Goal: Task Accomplishment & Management: Use online tool/utility

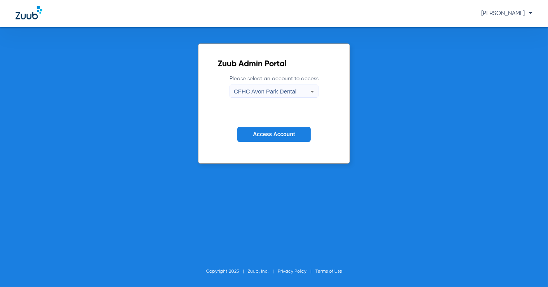
click at [285, 95] on div "CFHC Avon Park Dental" at bounding box center [272, 91] width 76 height 13
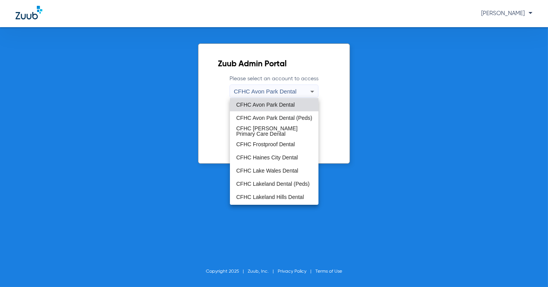
click at [290, 142] on span "CFHC Frostproof Dental" at bounding box center [265, 144] width 59 height 5
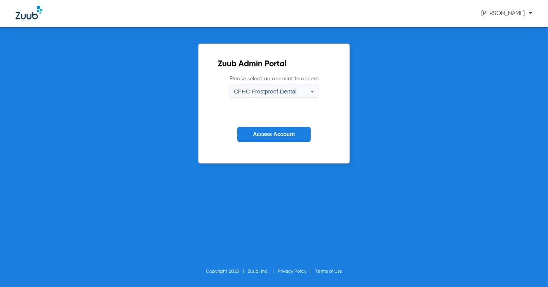
click at [276, 135] on span "Access Account" at bounding box center [274, 134] width 42 height 6
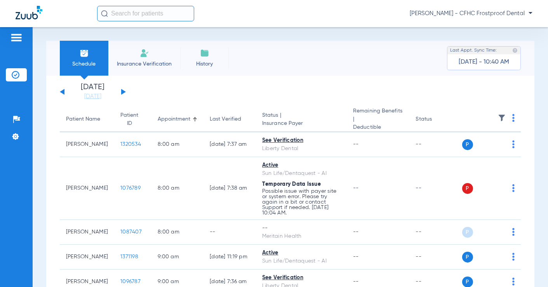
click at [140, 57] on img at bounding box center [144, 53] width 9 height 9
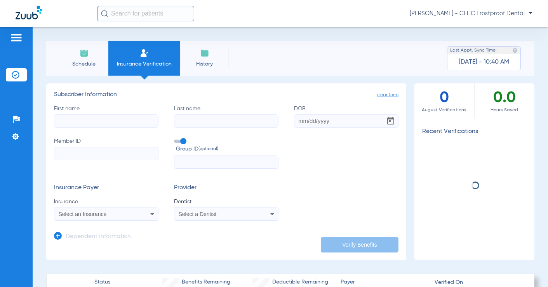
paste input "9677684418"
type input "9677684418"
click at [104, 218] on div "Select an Insurance" at bounding box center [106, 214] width 104 height 9
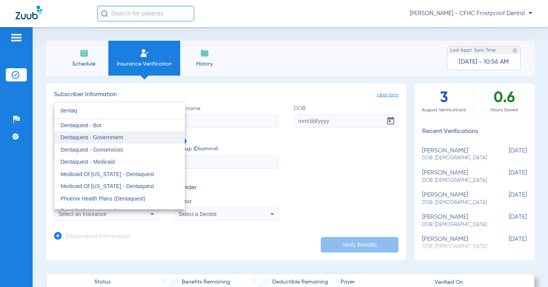
type input "dentaq"
click at [147, 140] on mat-option "Dentaquest - Government" at bounding box center [119, 138] width 130 height 12
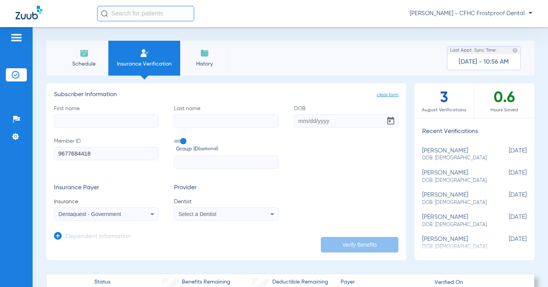
click at [311, 118] on input "DOB" at bounding box center [346, 121] width 104 height 13
type input "10/23/4198"
click at [148, 121] on input "First name" at bounding box center [106, 121] width 104 height 13
type input "[PERSON_NAME]"
type input "bliss"
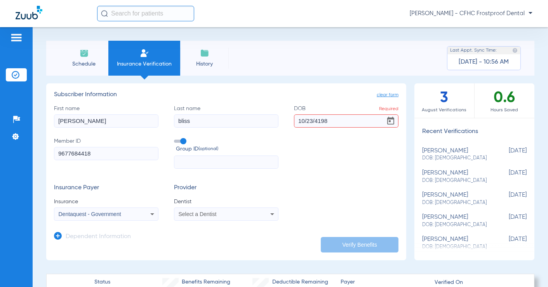
click at [350, 190] on div "Insurance Payer Insurance Dentaquest - Government Provider Dentist Select a Den…" at bounding box center [226, 202] width 344 height 36
click at [67, 122] on input "[PERSON_NAME]" at bounding box center [106, 121] width 104 height 13
type input "[PERSON_NAME]"
drag, startPoint x: 326, startPoint y: 121, endPoint x: 311, endPoint y: 120, distance: 14.4
click at [311, 120] on input "10/23/4198" at bounding box center [346, 121] width 104 height 13
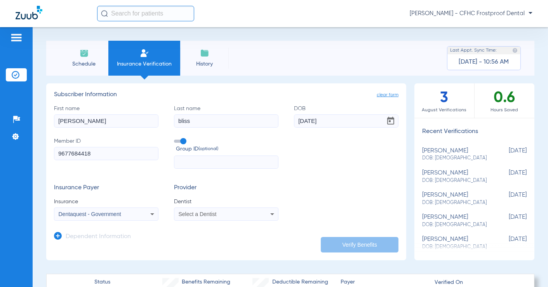
type input "[DATE]"
click at [212, 218] on div "Select a Dentist" at bounding box center [226, 214] width 104 height 9
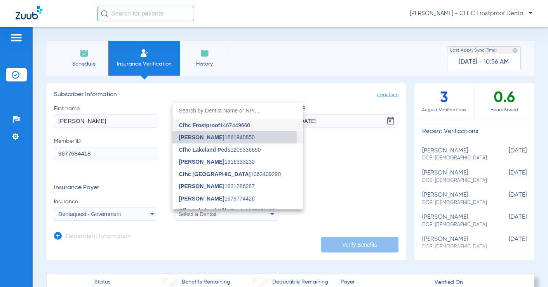
click at [220, 139] on span "[PERSON_NAME] 1861940850" at bounding box center [217, 137] width 76 height 5
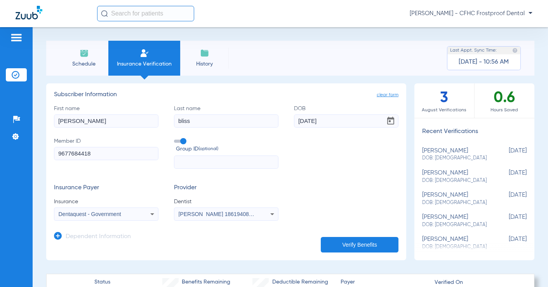
click at [340, 243] on button "Verify Benefits" at bounding box center [360, 245] width 78 height 16
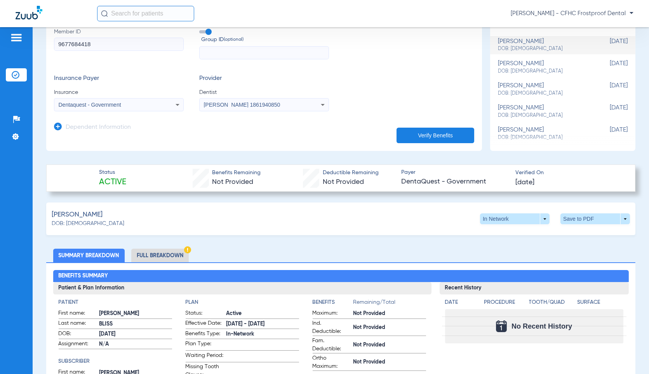
scroll to position [129, 0]
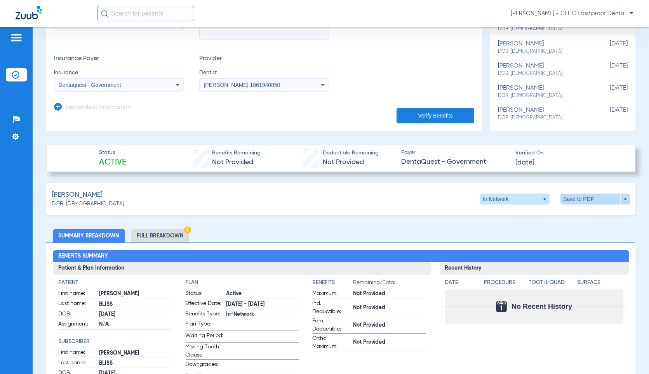
click at [547, 200] on span at bounding box center [594, 199] width 69 height 11
click at [163, 238] on div at bounding box center [324, 187] width 649 height 374
click at [165, 237] on li "Full Breakdown" at bounding box center [159, 236] width 57 height 14
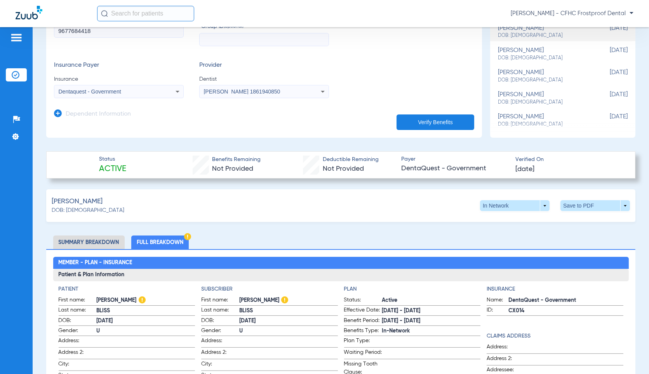
scroll to position [86, 0]
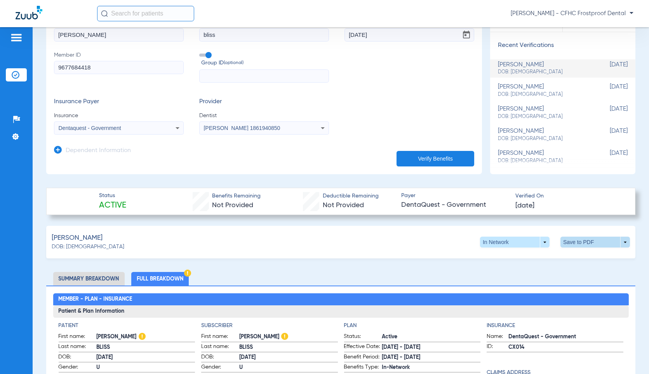
click at [547, 243] on span at bounding box center [594, 242] width 69 height 11
click at [538, 252] on button "insert_drive_file Save to PDF" at bounding box center [522, 257] width 59 height 16
click at [96, 287] on h3 "Patient & Plan Information" at bounding box center [340, 312] width 575 height 12
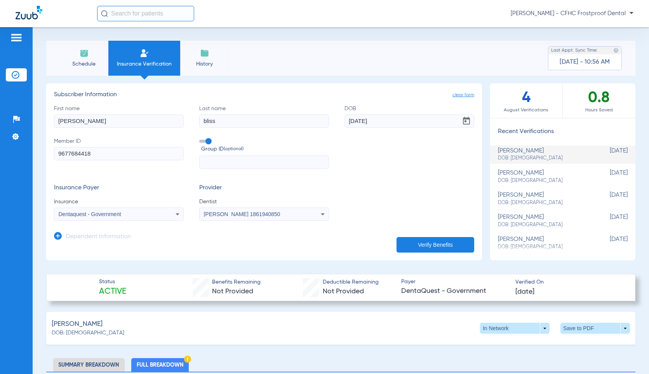
drag, startPoint x: 68, startPoint y: 120, endPoint x: 75, endPoint y: 118, distance: 7.6
click at [68, 120] on input "[PERSON_NAME]" at bounding box center [119, 121] width 130 height 13
type input "[PERSON_NAME]"
drag, startPoint x: 203, startPoint y: 122, endPoint x: 198, endPoint y: 119, distance: 6.6
click at [199, 119] on input "bliss" at bounding box center [264, 121] width 130 height 13
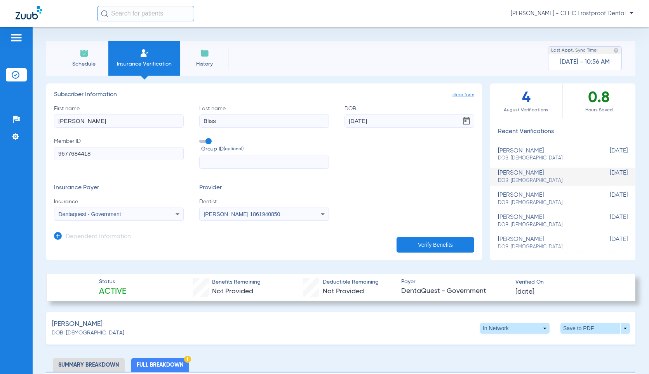
type input "Bliss"
click at [428, 242] on button "Verify Benefits" at bounding box center [435, 245] width 78 height 16
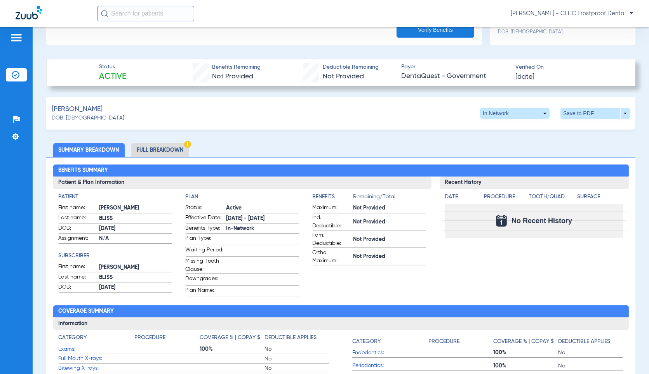
scroll to position [215, 0]
click at [168, 146] on li "Full Breakdown" at bounding box center [159, 150] width 57 height 14
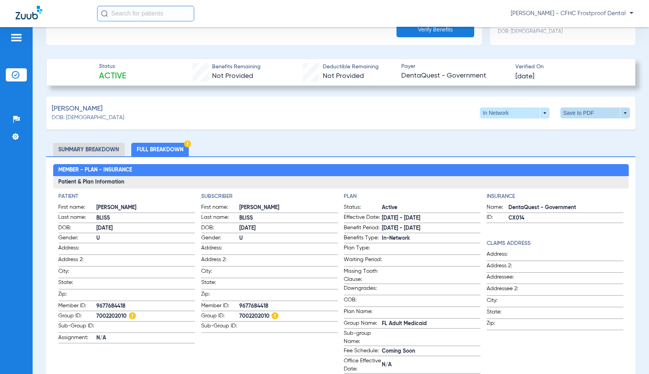
click at [547, 112] on span at bounding box center [595, 113] width 19 height 19
click at [517, 130] on button "insert_drive_file Save to PDF" at bounding box center [522, 128] width 59 height 16
